Goal: Find specific page/section: Find specific page/section

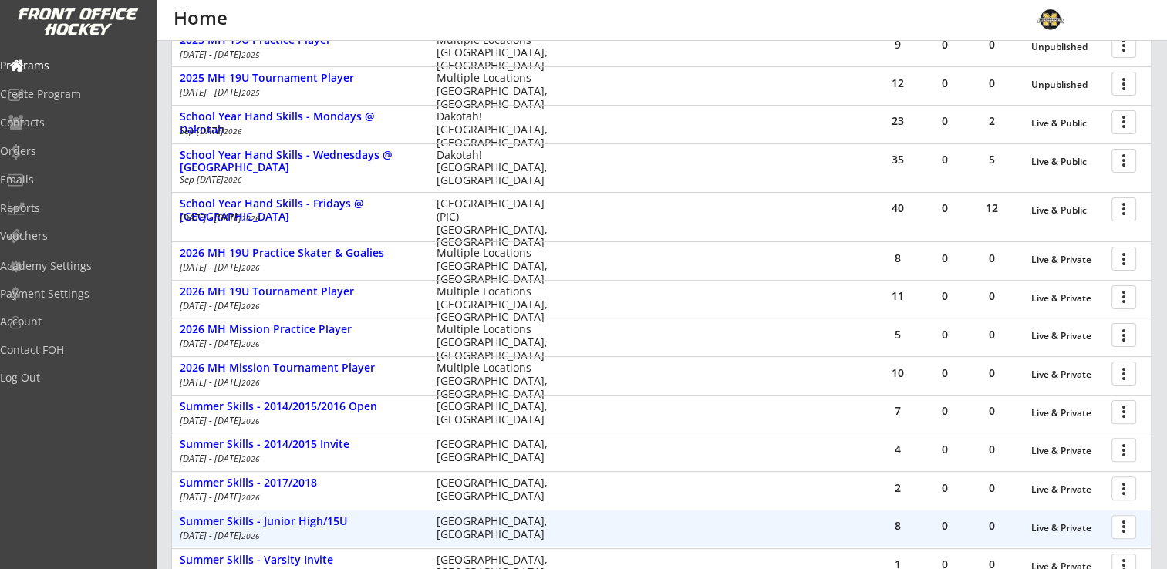
scroll to position [137, 0]
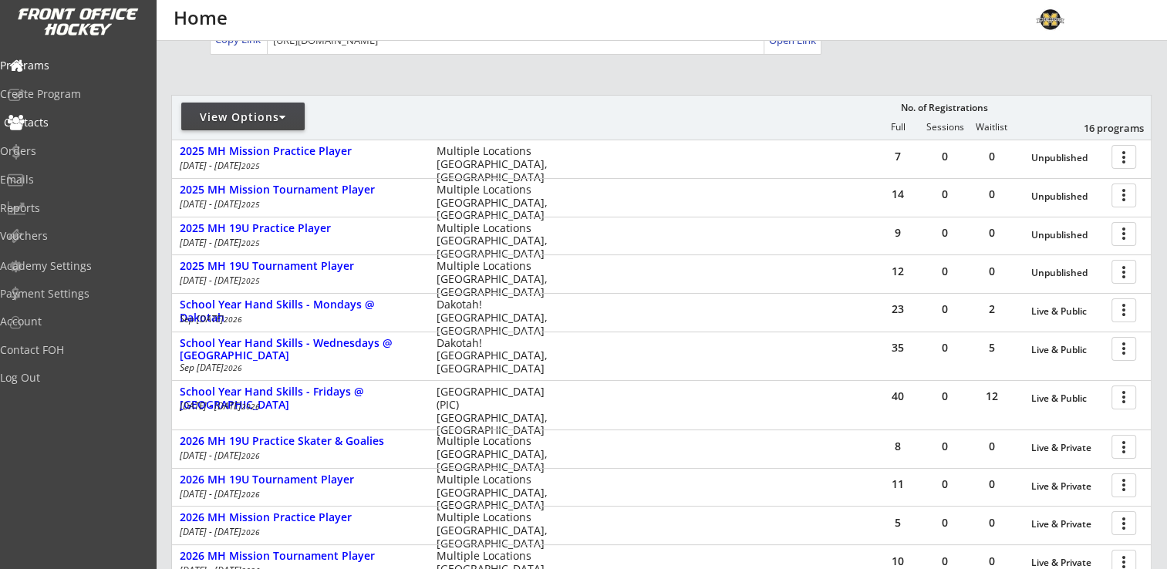
click at [52, 128] on div "Contacts" at bounding box center [73, 122] width 139 height 11
select select ""Players""
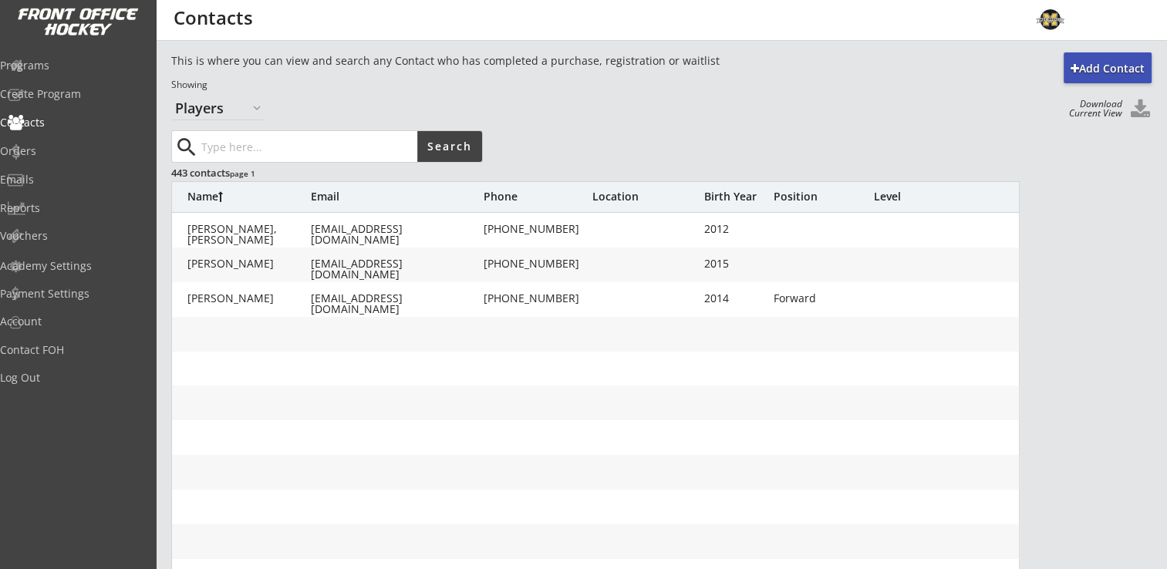
click at [225, 137] on input "input" at bounding box center [307, 146] width 219 height 31
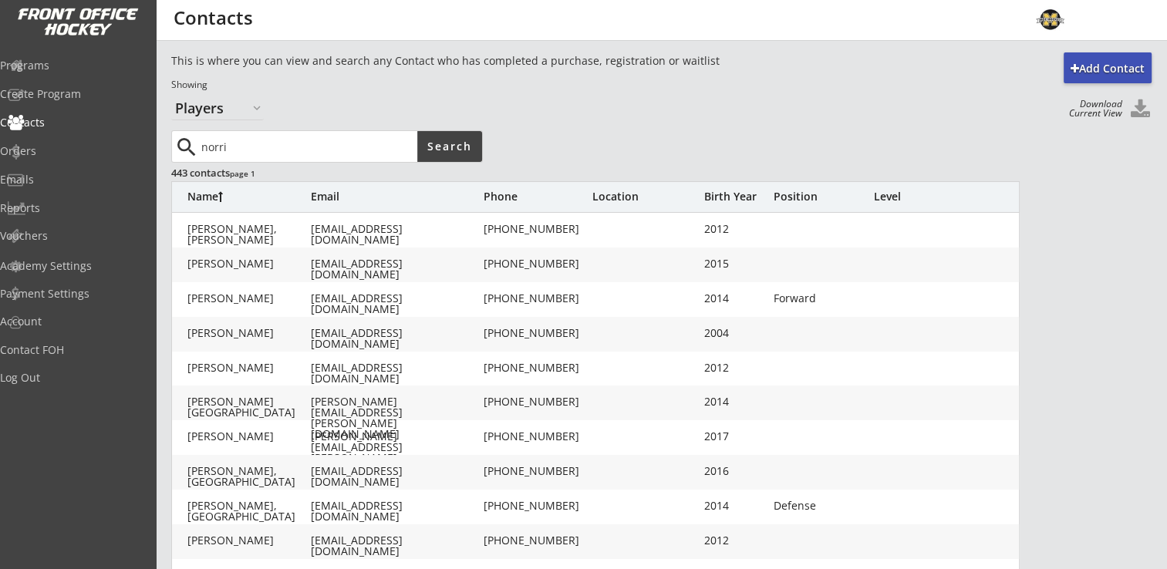
type input "norri"
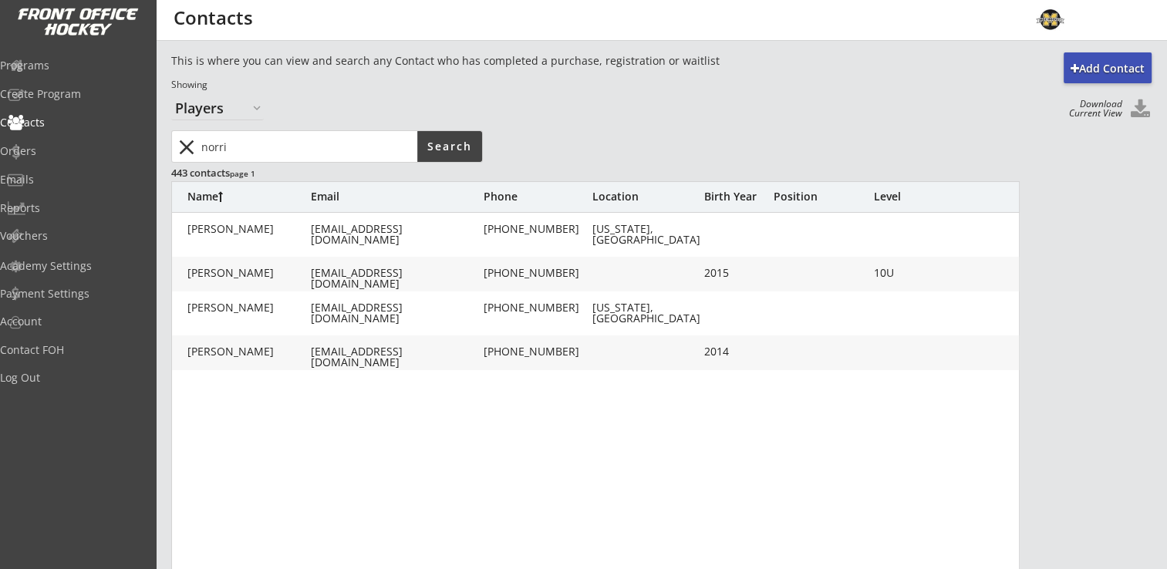
click at [225, 270] on div "[PERSON_NAME]" at bounding box center [248, 273] width 123 height 11
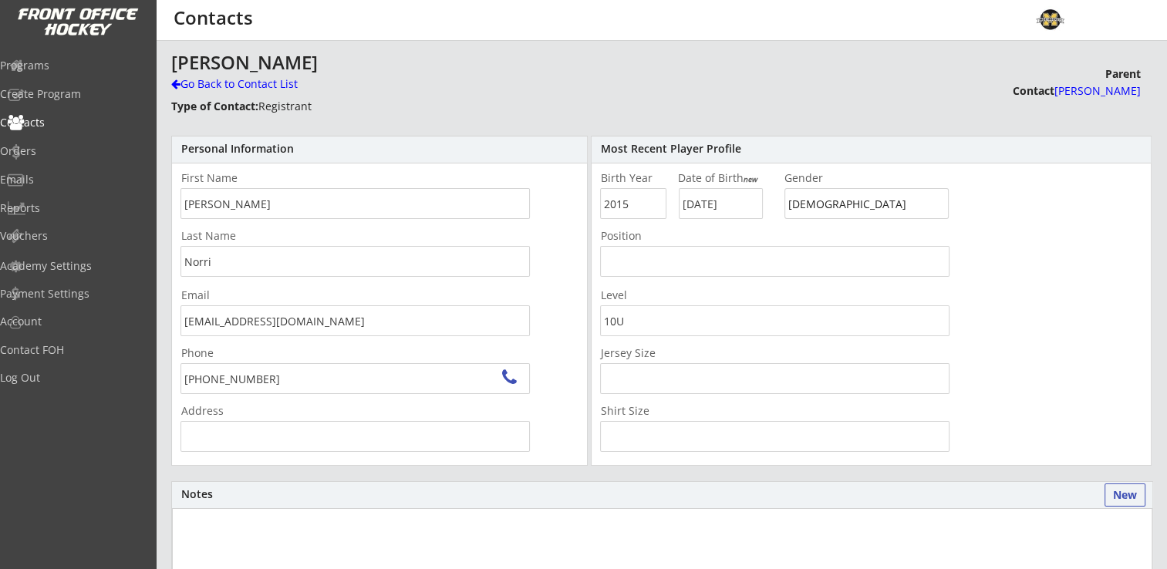
type input "1605 Highpoint Curve, [GEOGRAPHIC_DATA], [GEOGRAPHIC_DATA], [GEOGRAPHIC_DATA]"
click at [78, 63] on div "Programs" at bounding box center [73, 65] width 139 height 11
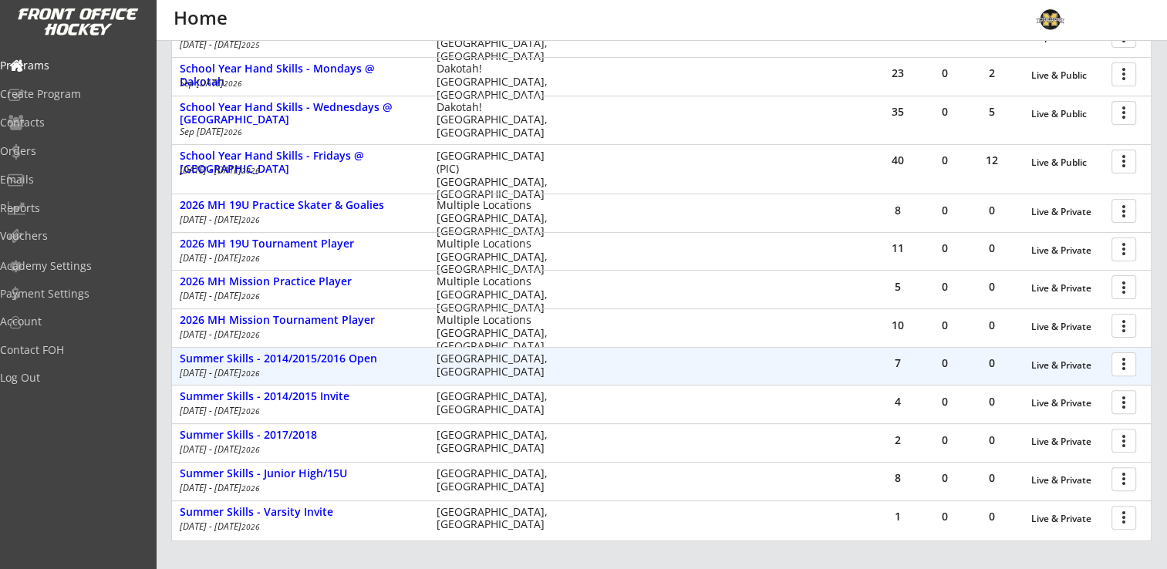
scroll to position [463, 0]
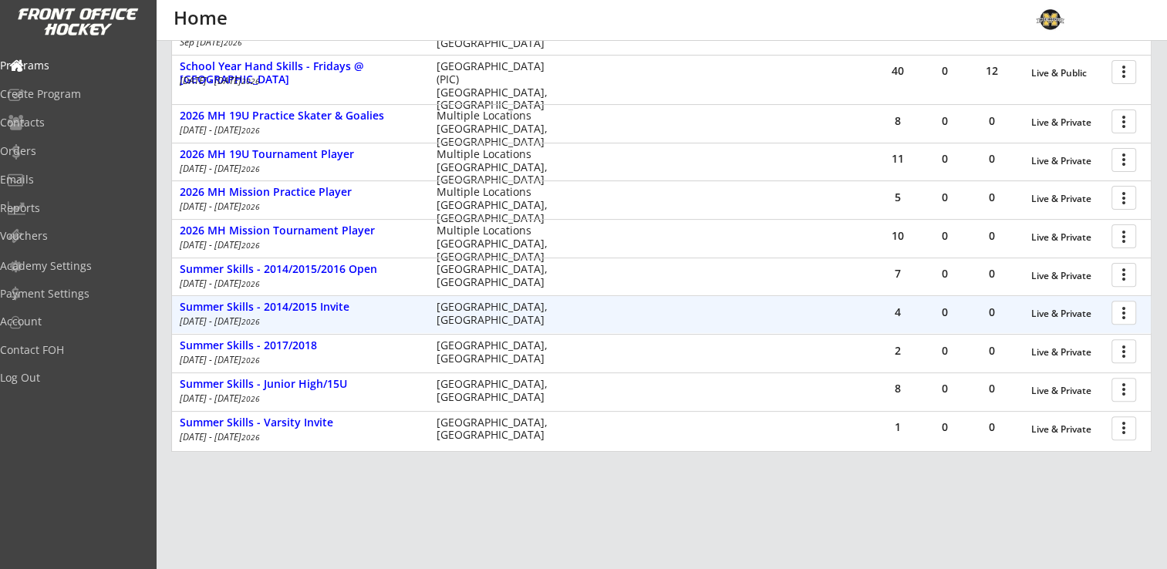
click at [1132, 309] on div at bounding box center [1126, 312] width 27 height 27
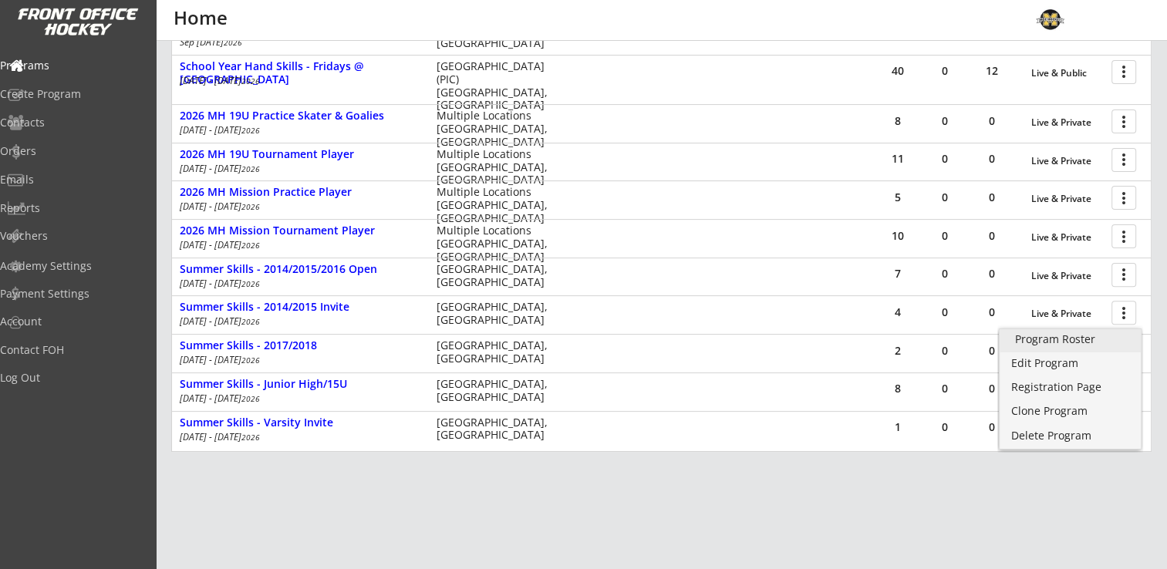
click at [1095, 336] on div "Program Roster" at bounding box center [1070, 339] width 110 height 11
